Goal: Task Accomplishment & Management: Complete application form

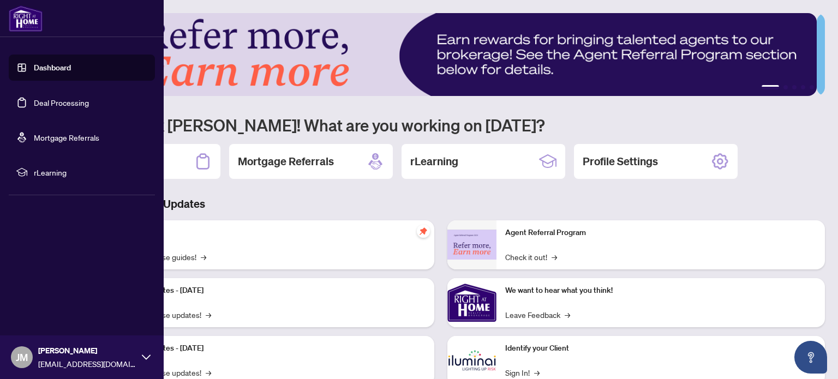
click at [34, 108] on link "Deal Processing" at bounding box center [61, 103] width 55 height 10
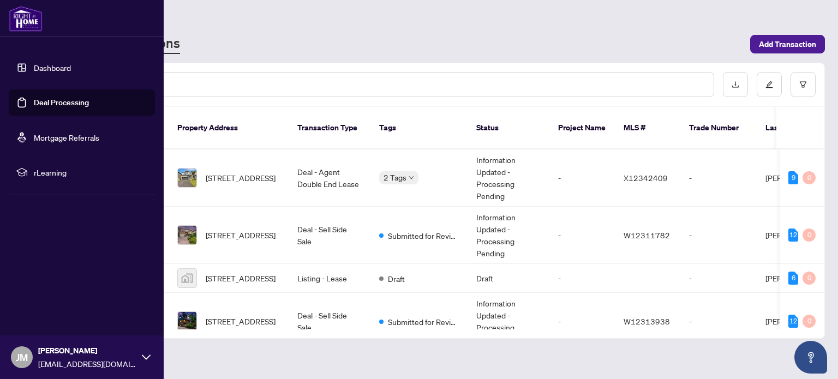
click at [34, 108] on link "Deal Processing" at bounding box center [61, 103] width 55 height 10
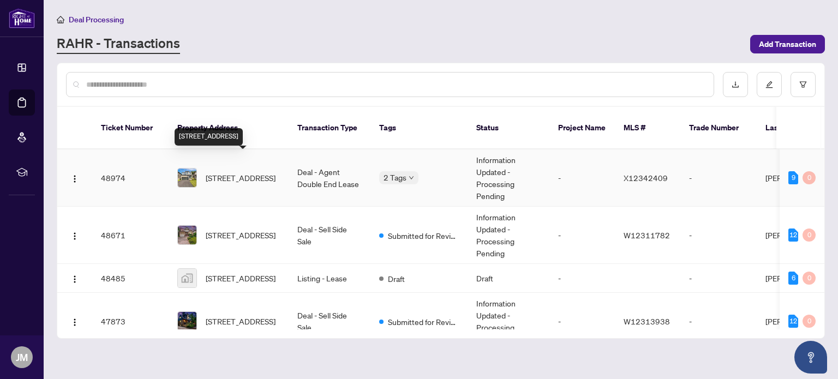
click at [234, 172] on span "[STREET_ADDRESS]" at bounding box center [241, 178] width 70 height 12
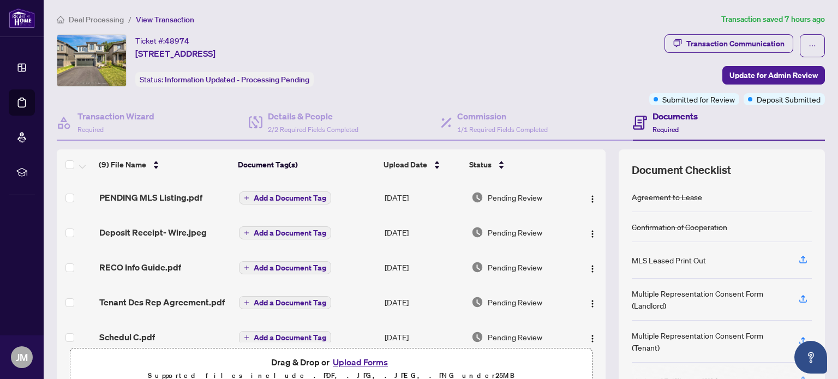
click at [350, 361] on button "Upload Forms" at bounding box center [361, 362] width 62 height 14
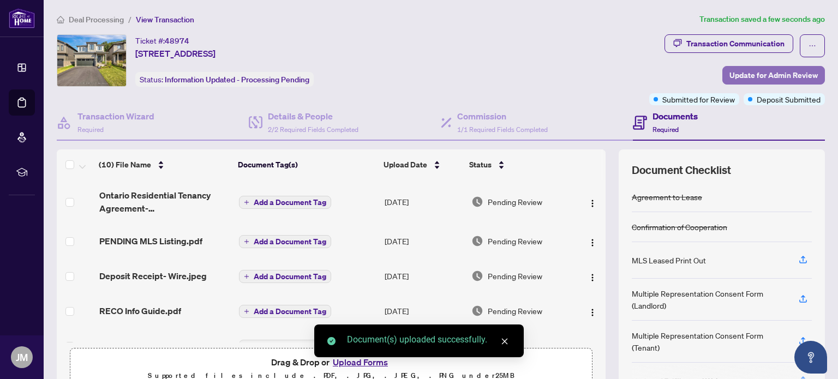
click at [742, 76] on span "Update for Admin Review" at bounding box center [774, 75] width 88 height 17
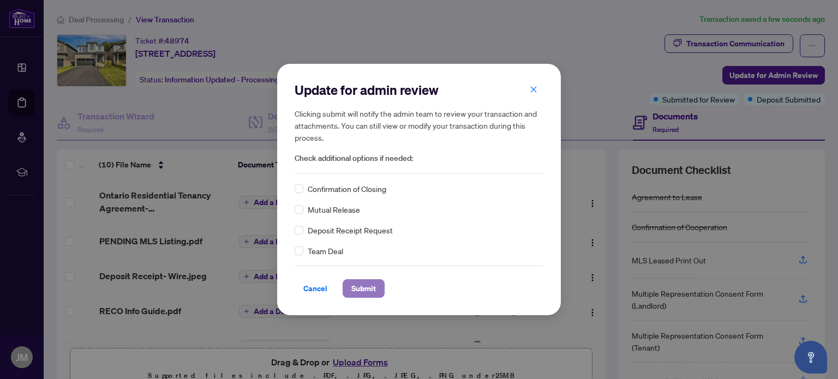
click at [368, 288] on span "Submit" at bounding box center [364, 288] width 25 height 17
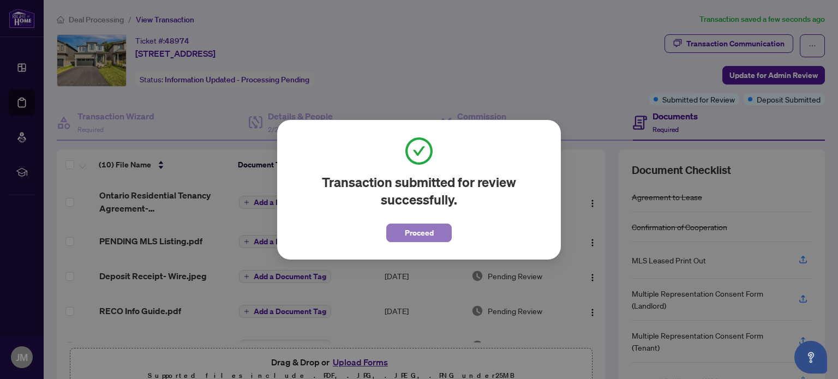
click at [402, 235] on button "Proceed" at bounding box center [419, 233] width 66 height 19
